Goal: Check status: Check status

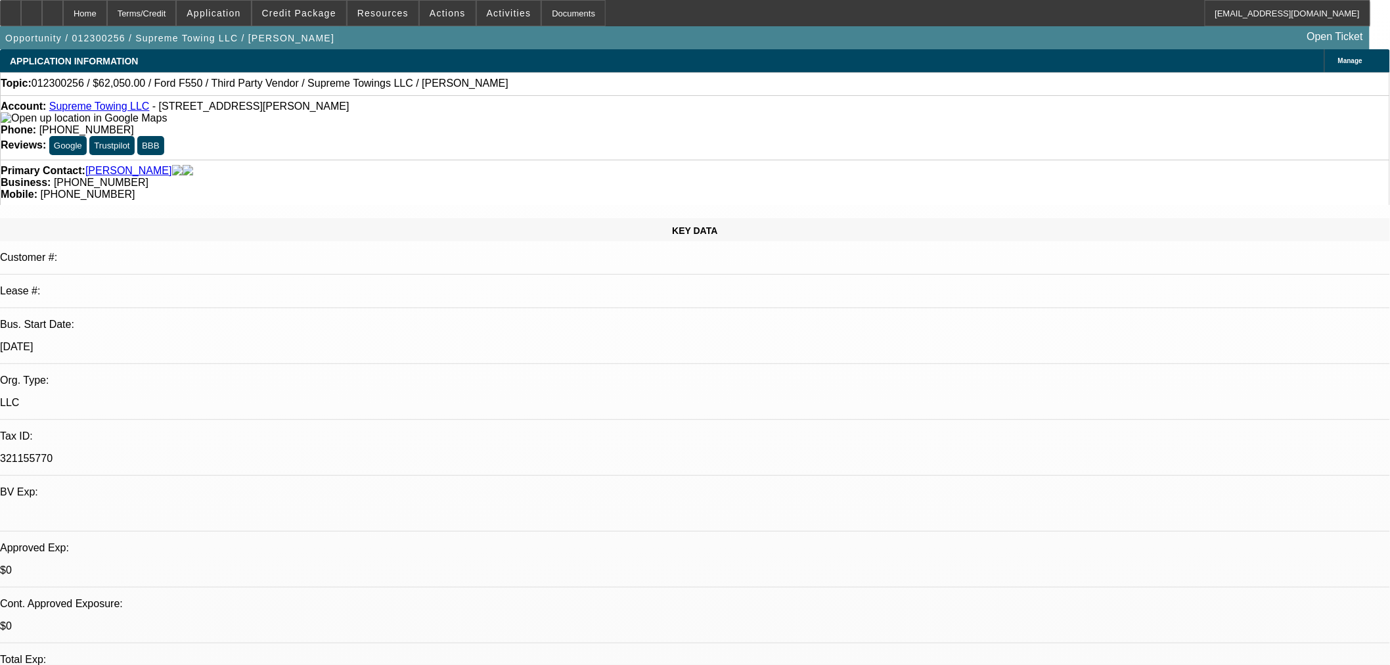
select select "0.15"
select select "2"
select select "0.1"
select select "4"
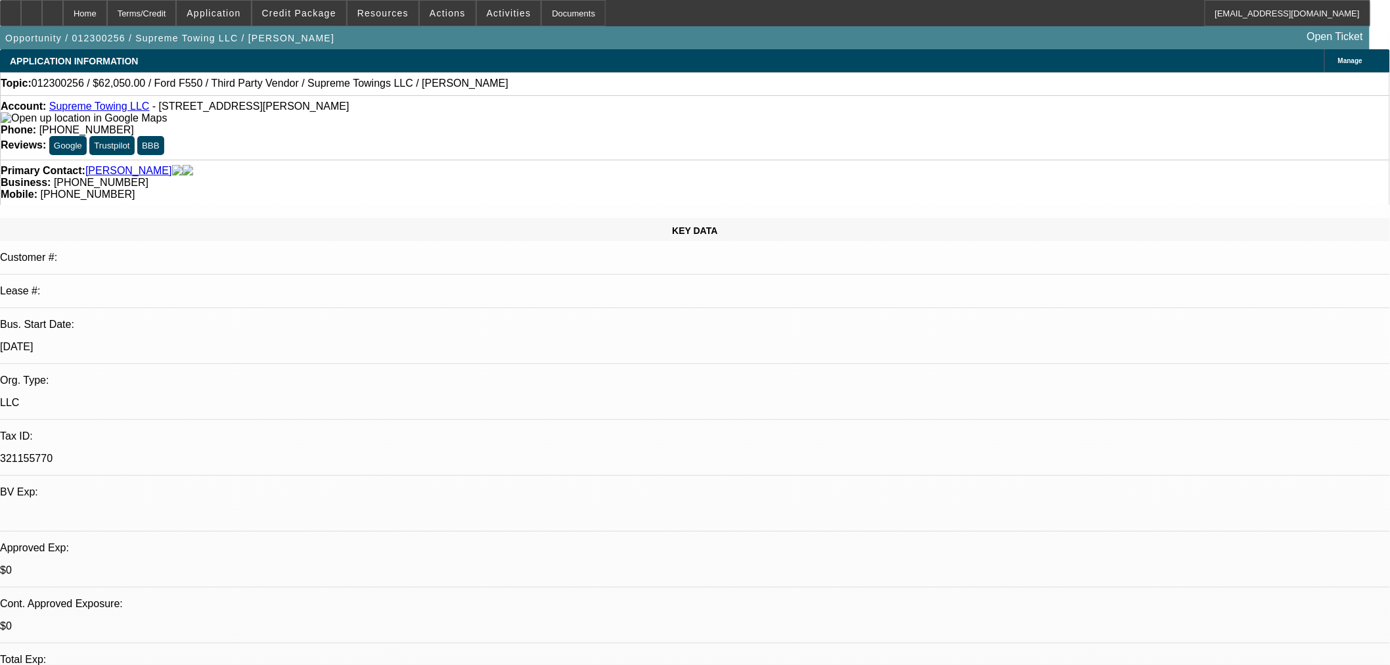
select select "0.15"
select select "2"
select select "0.1"
select select "4"
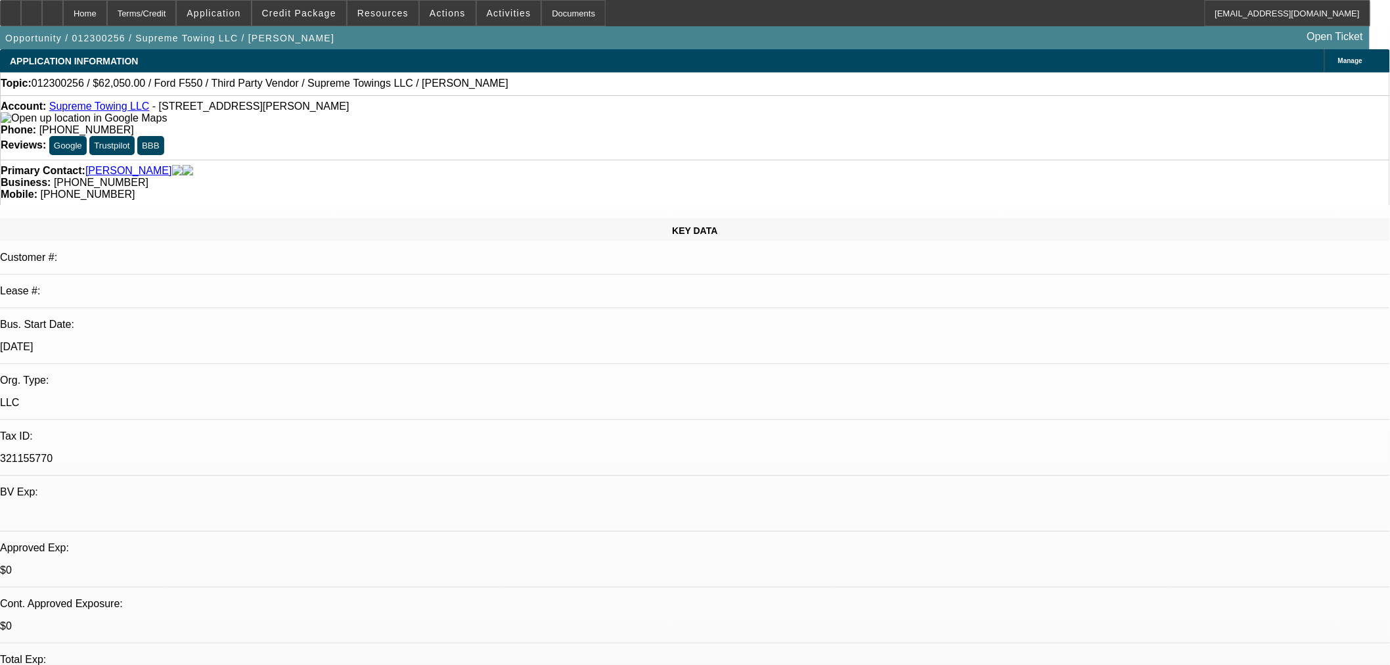
select select "0.15"
select select "2"
select select "0.1"
select select "4"
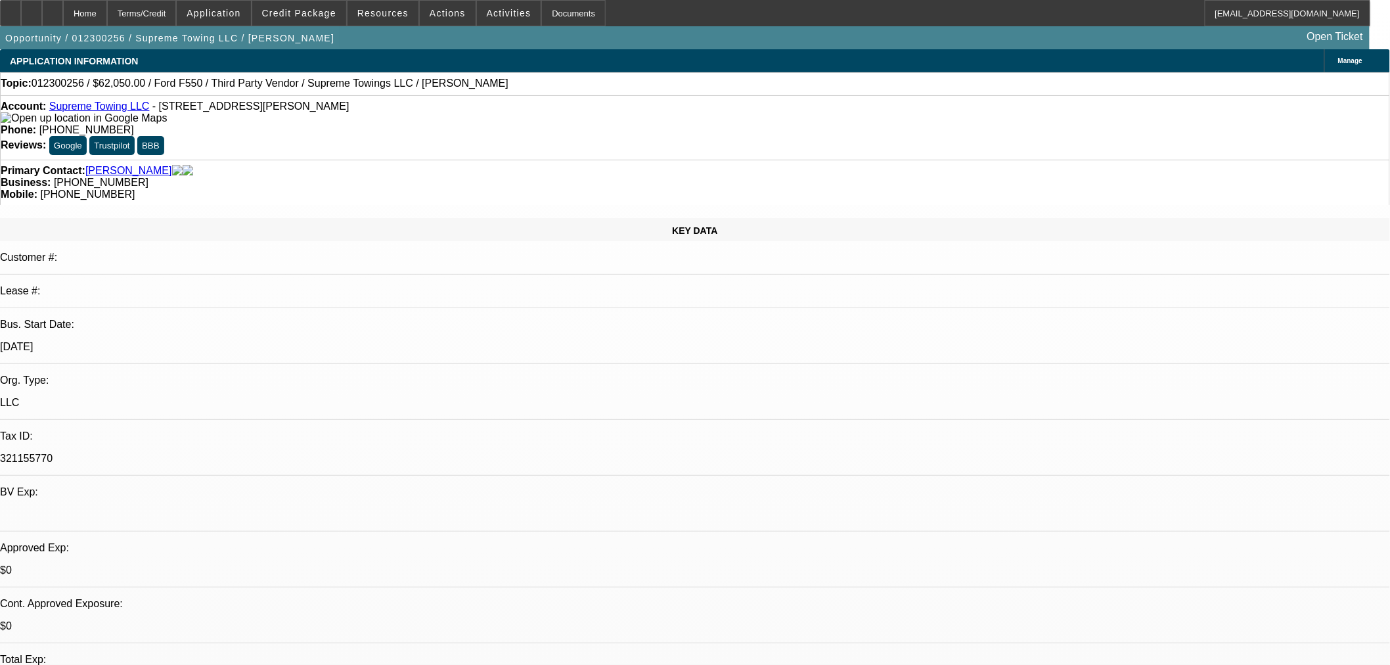
select select "0.15"
select select "2"
select select "0.1"
select select "4"
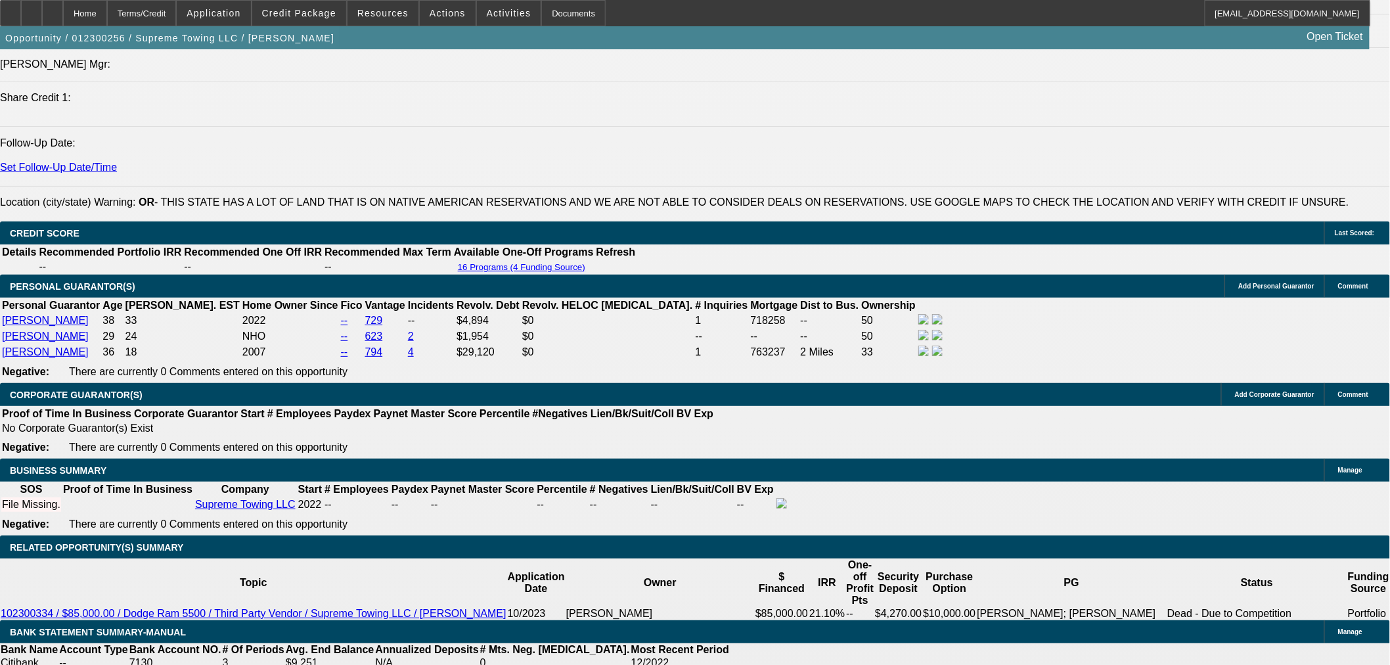
scroll to position [1679, 0]
select select "0.15"
select select "2"
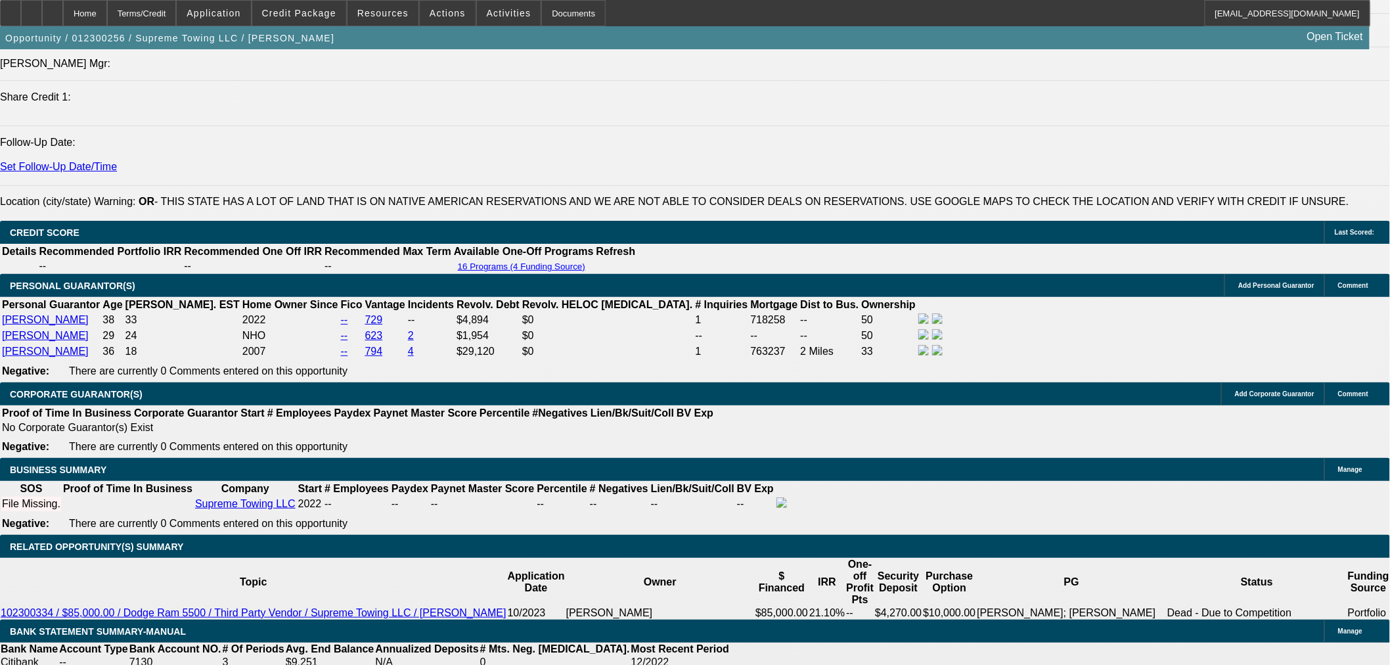
select select "0.1"
select select "4"
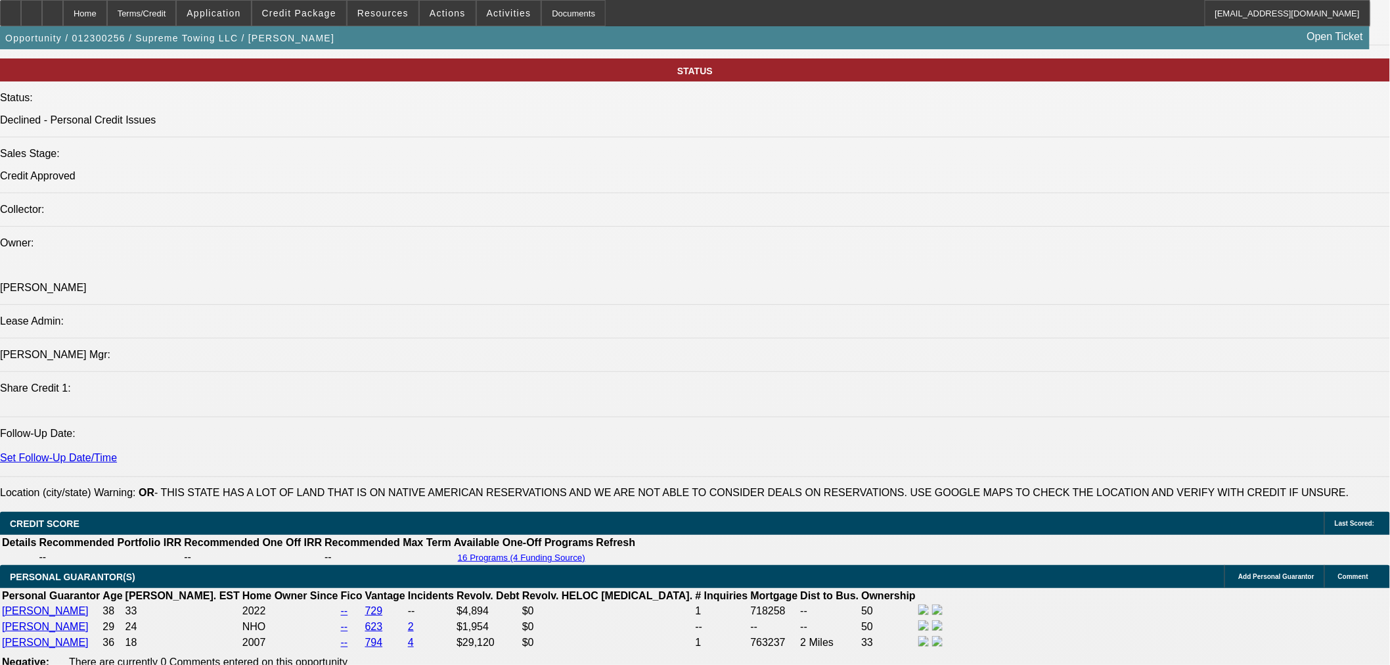
scroll to position [1387, 0]
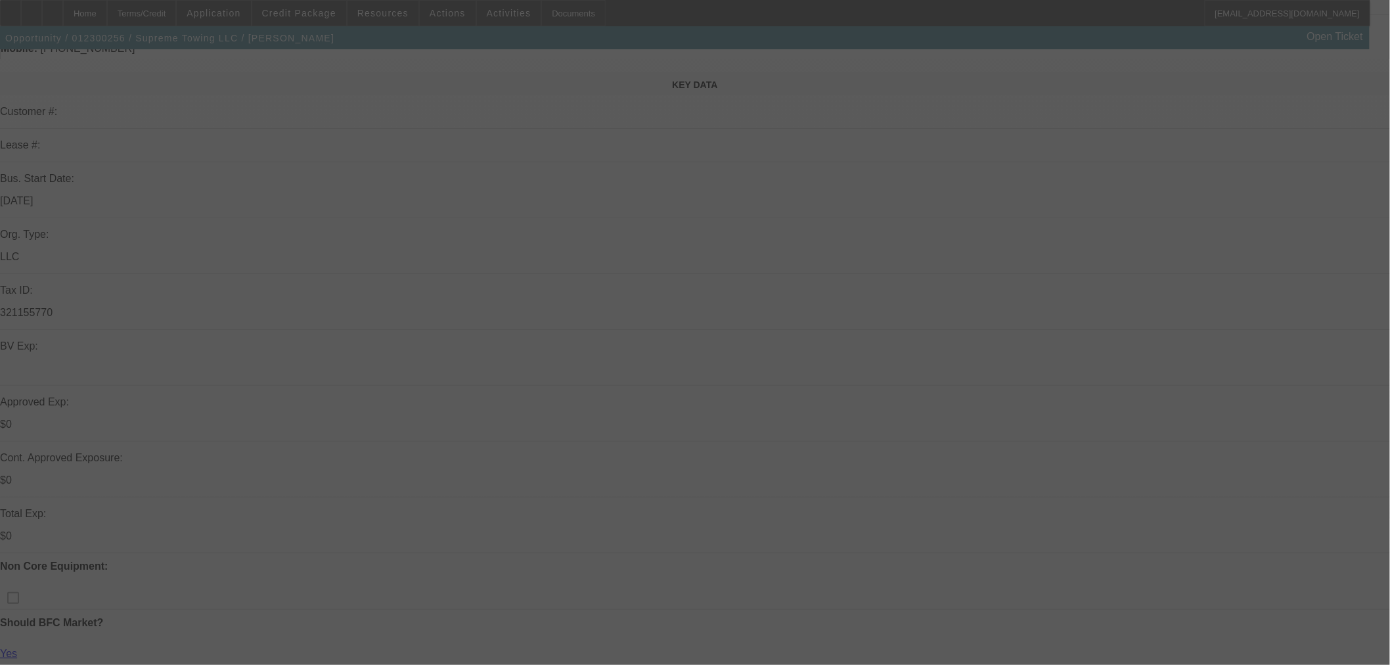
scroll to position [64, 0]
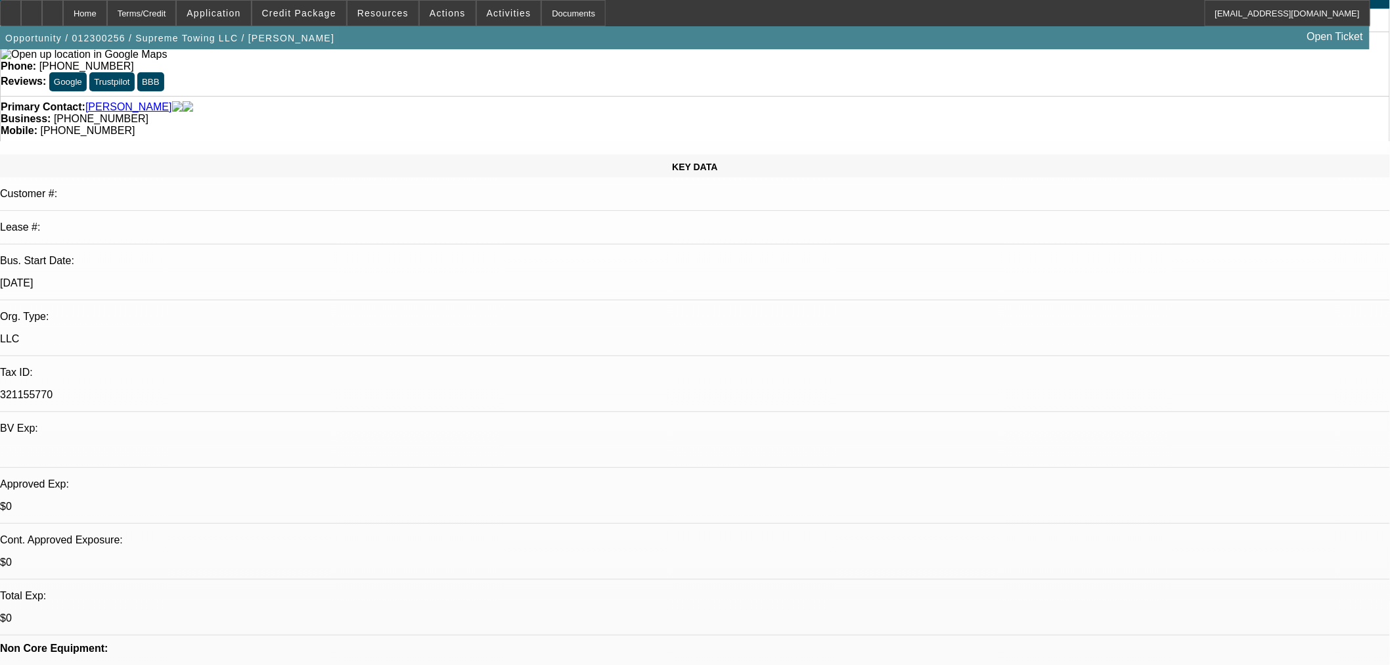
select select "0.15"
select select "2"
select select "0.1"
select select "4"
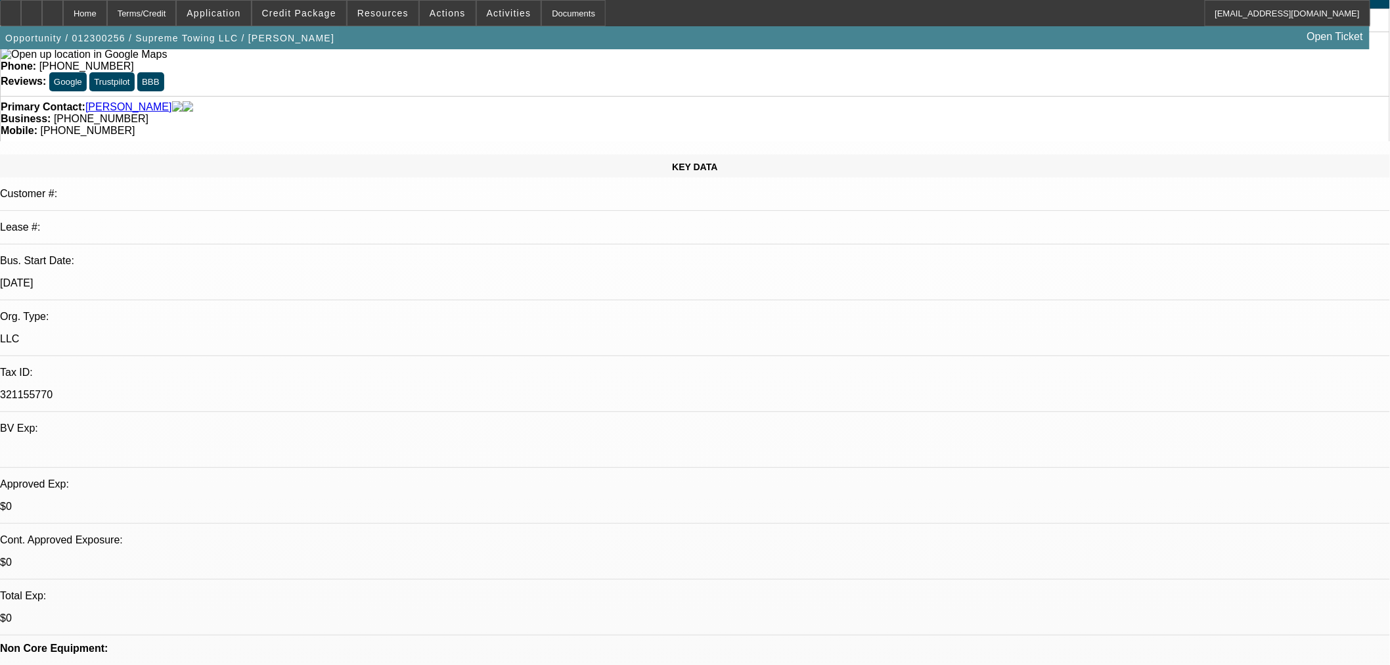
select select "0.15"
select select "2"
select select "0.1"
select select "4"
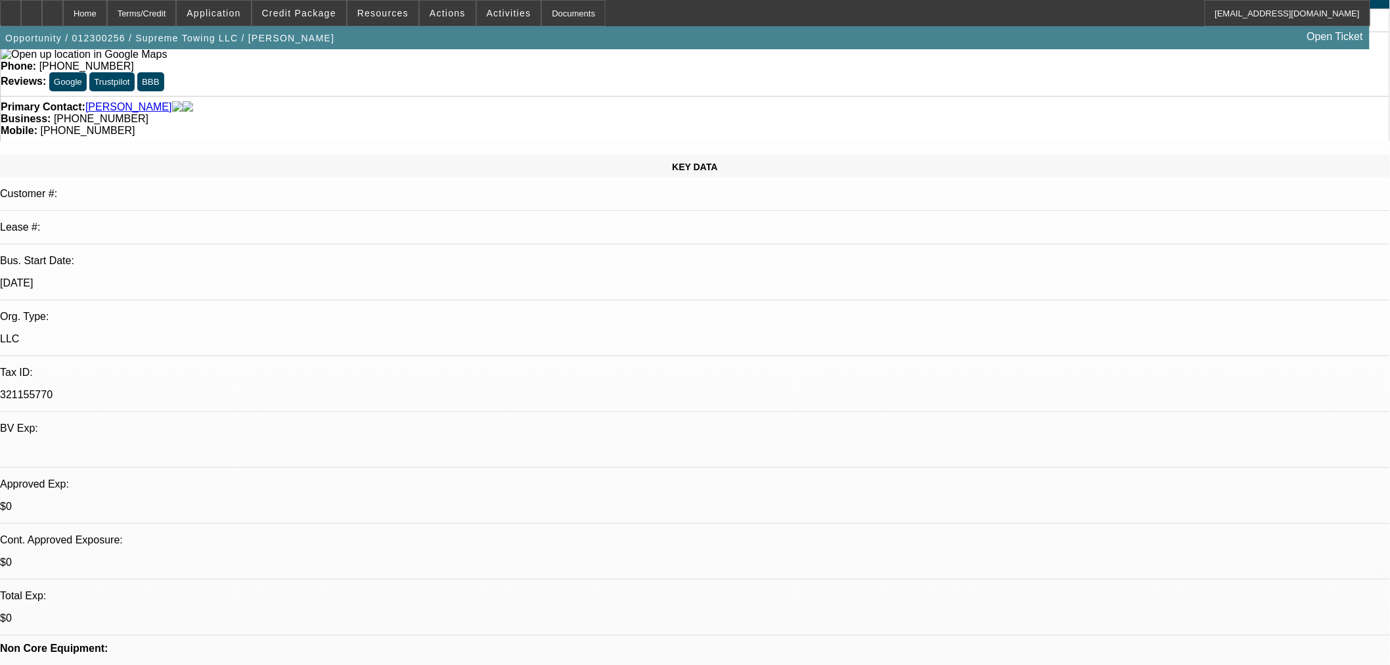
select select "0.15"
select select "2"
select select "0.1"
select select "4"
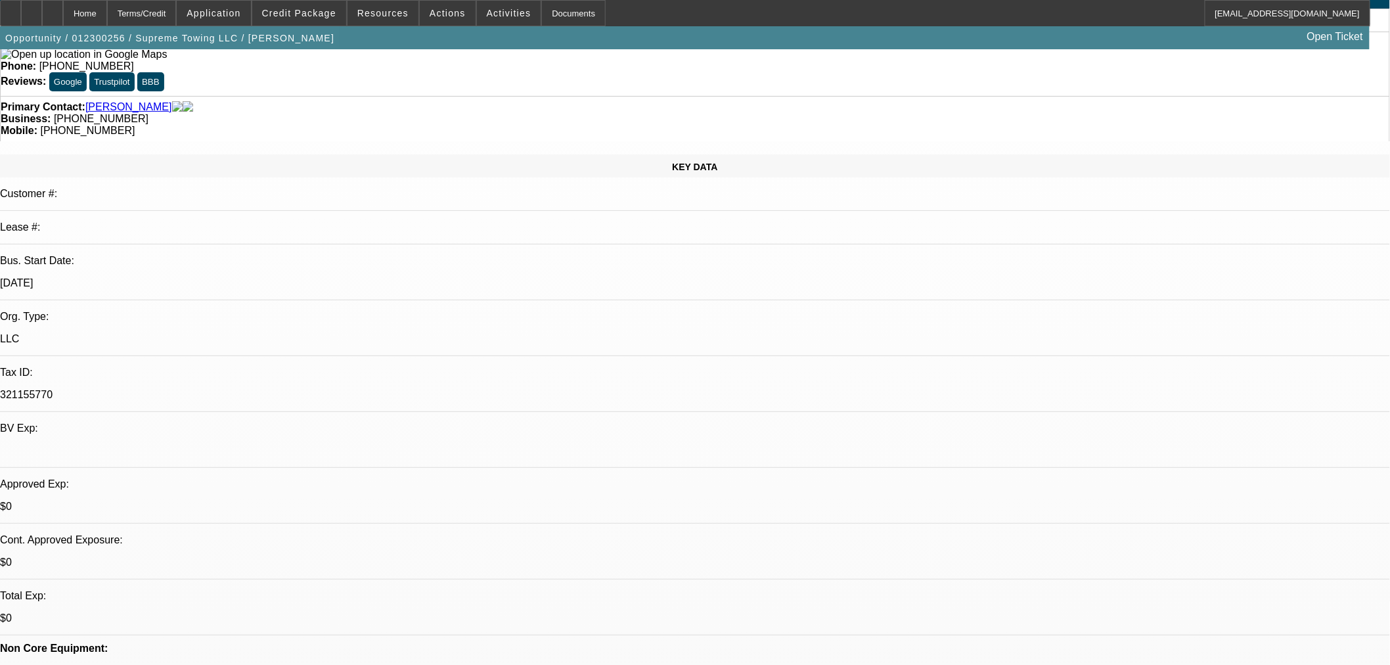
select select "0.15"
select select "2"
select select "0.1"
select select "4"
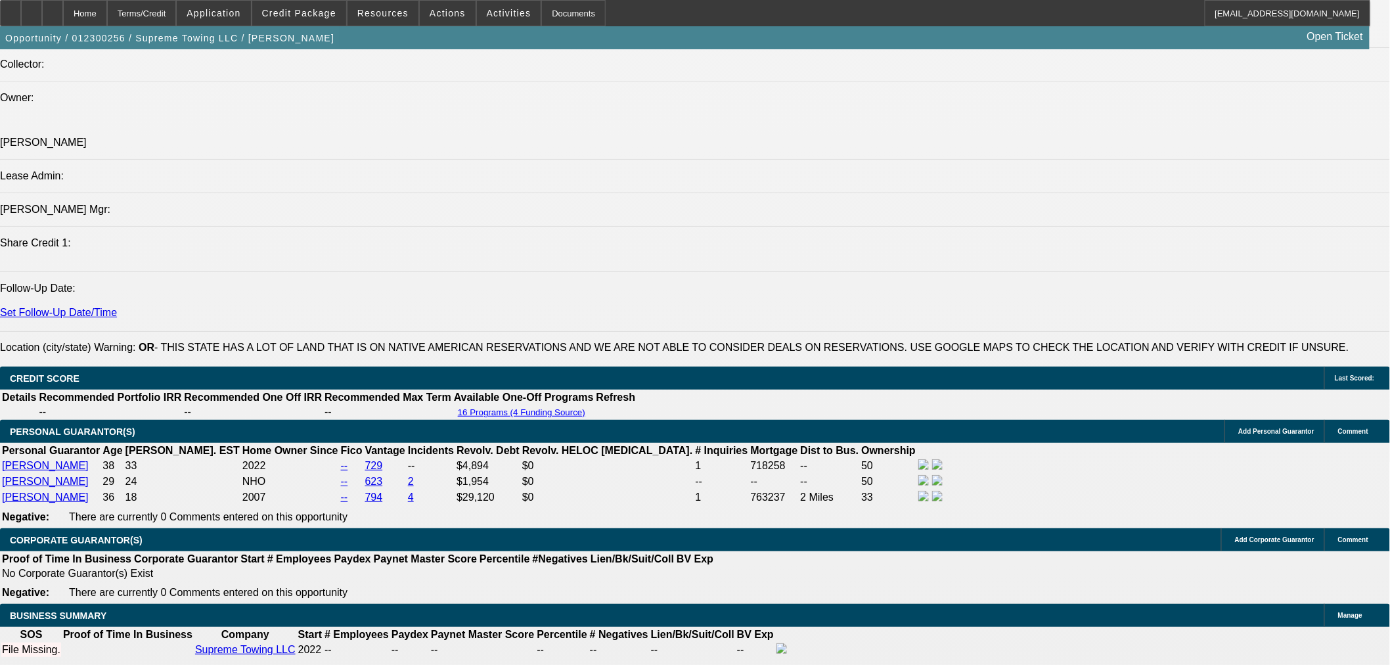
scroll to position [1752, 0]
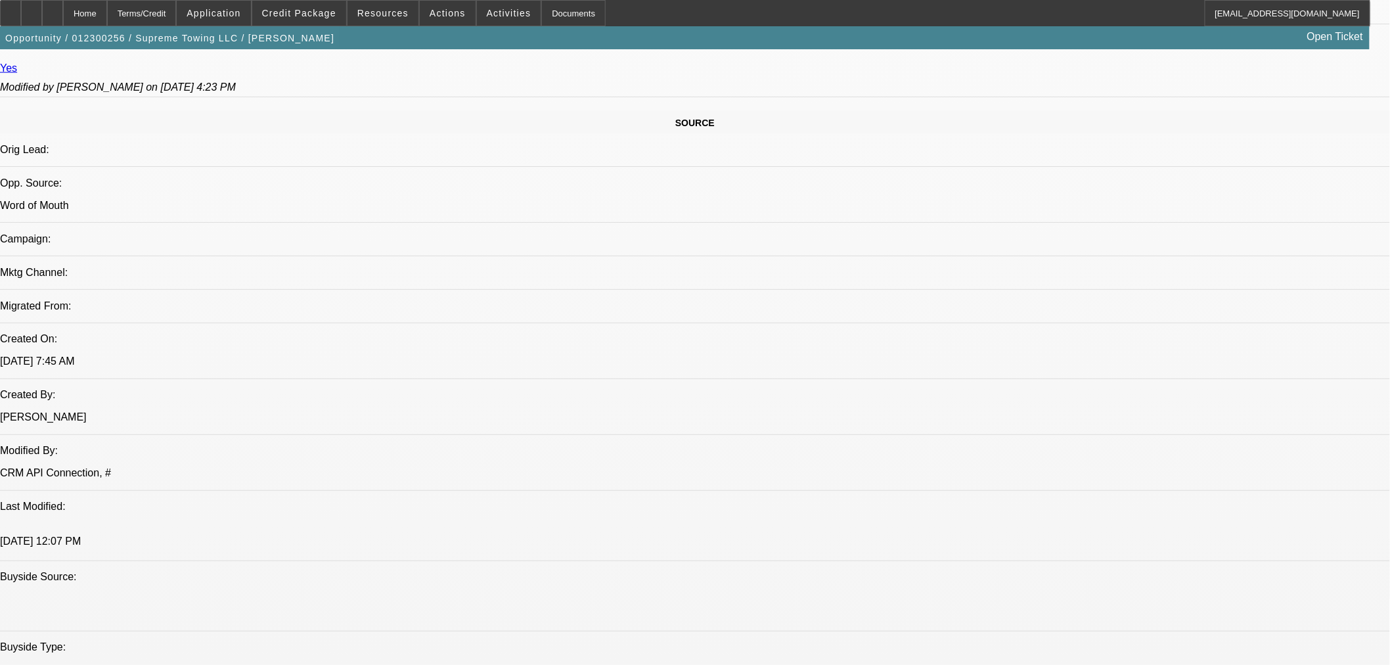
scroll to position [730, 0]
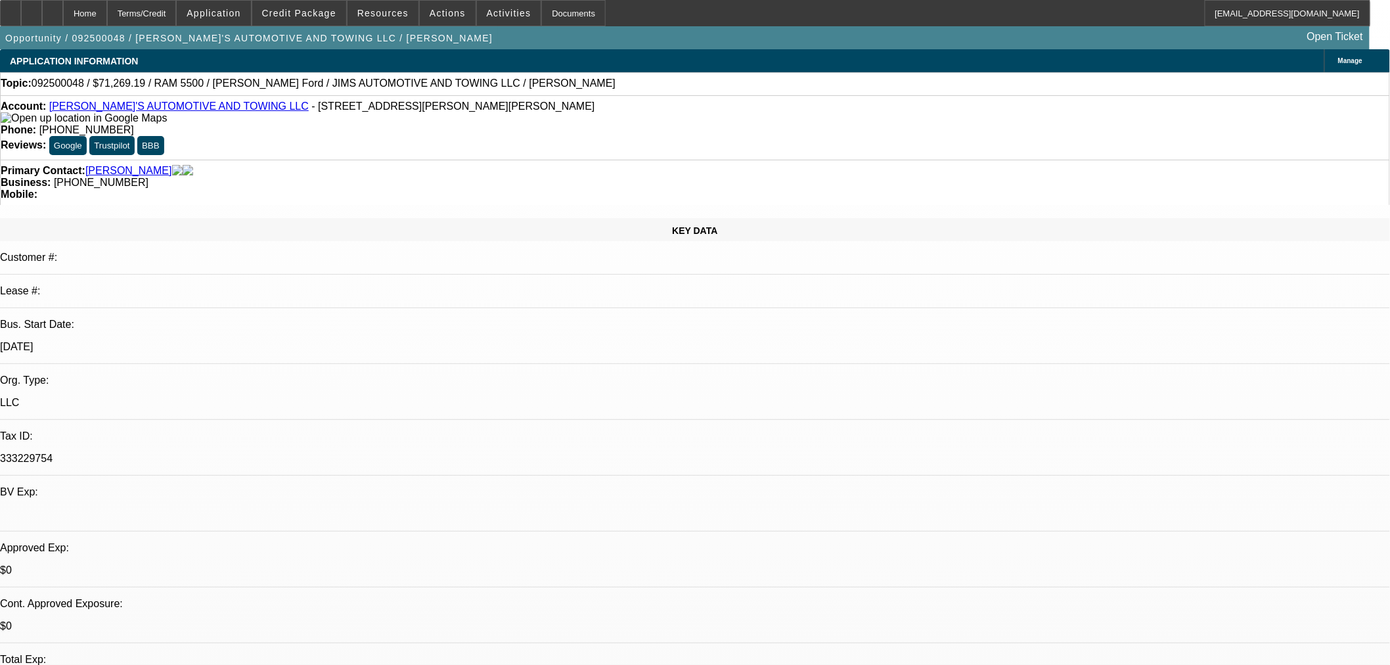
select select "0"
select select "0.1"
select select "4"
select select "0"
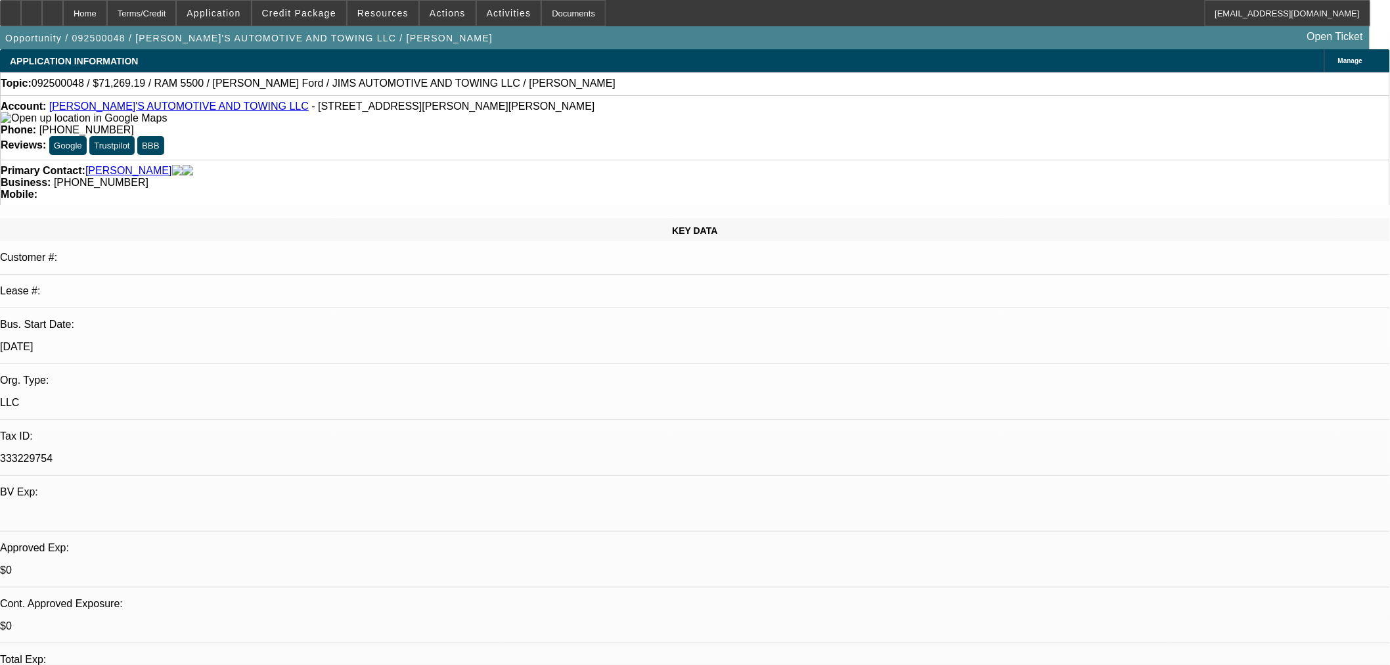
select select "0"
select select "0.1"
select select "4"
select select "0"
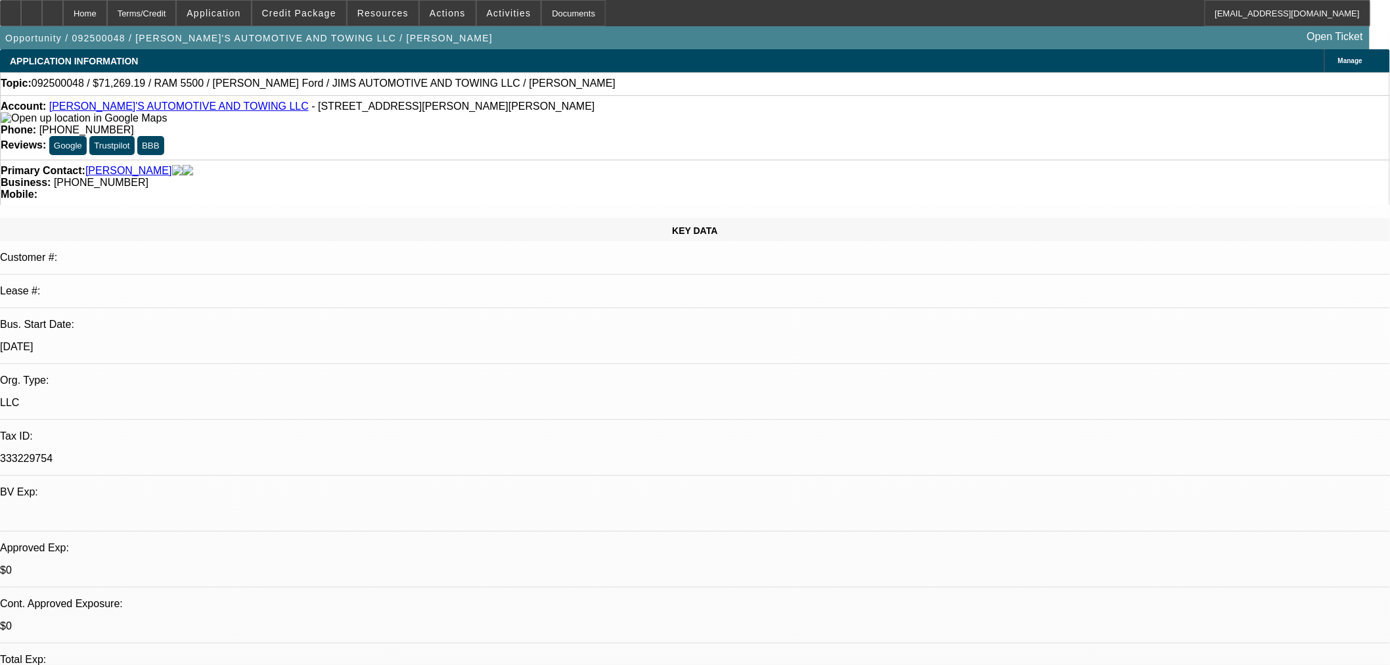
select select "3"
select select "0.1"
select select "4"
select select "0"
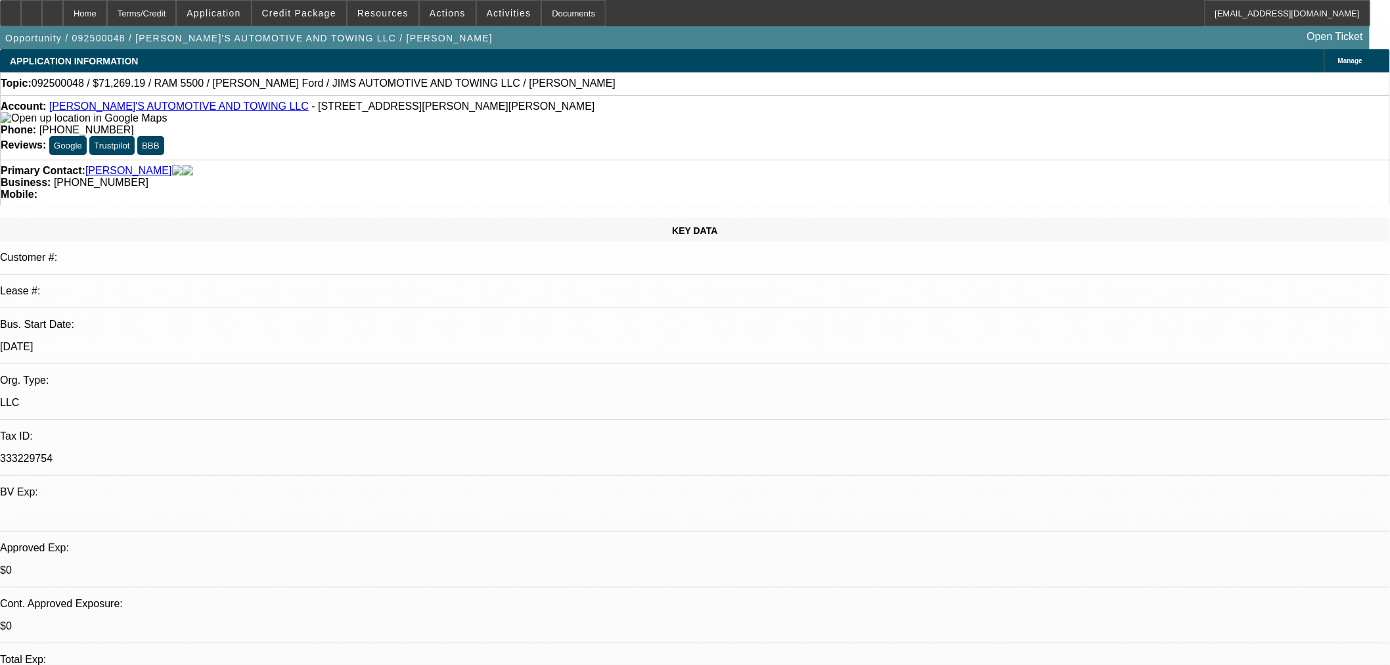
select select "0.1"
select select "4"
click at [332, 5] on span at bounding box center [299, 13] width 94 height 32
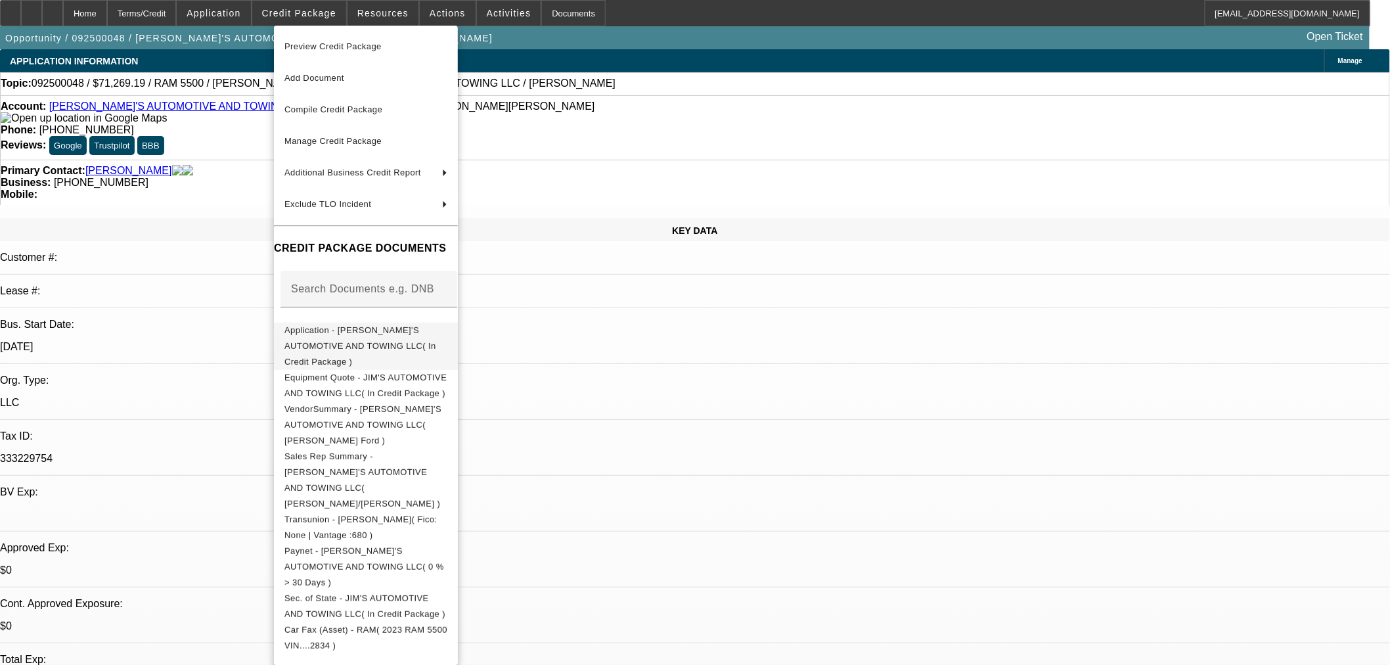
click at [436, 331] on span "Application - [PERSON_NAME]'S AUTOMOTIVE AND TOWING LLC( In Credit Package )" at bounding box center [361, 345] width 152 height 41
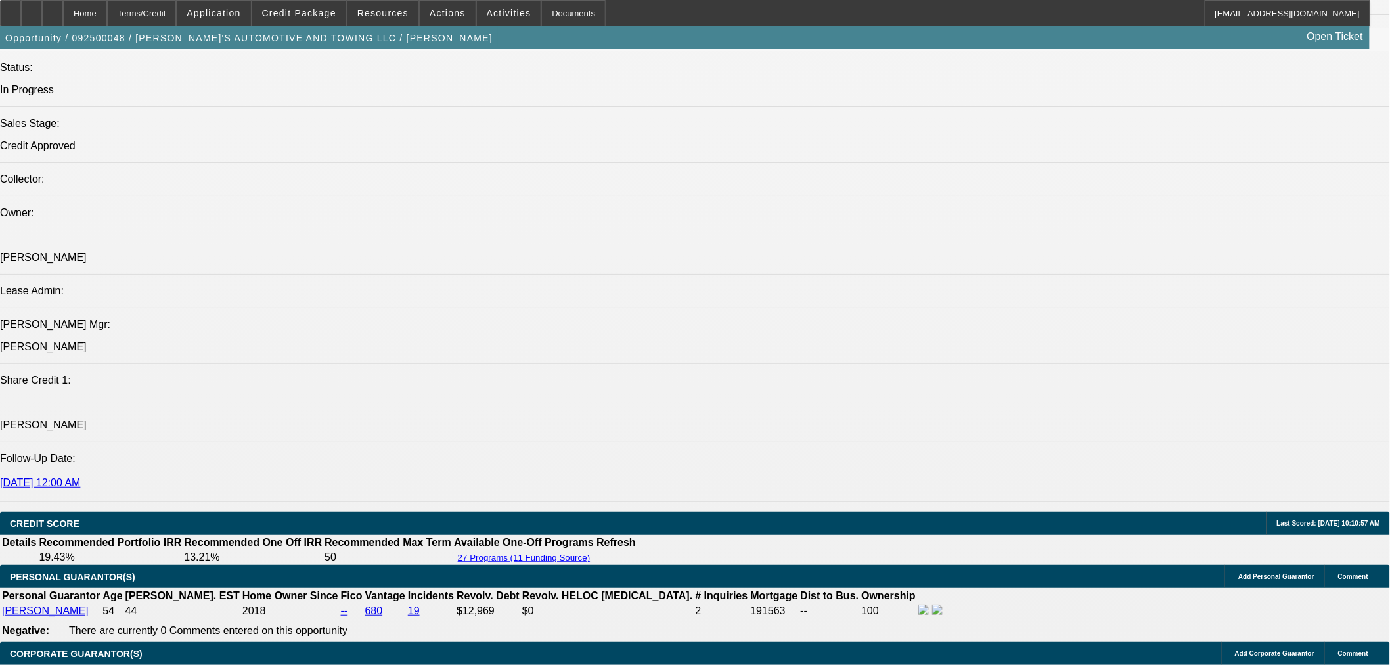
scroll to position [1533, 0]
